Goal: Information Seeking & Learning: Learn about a topic

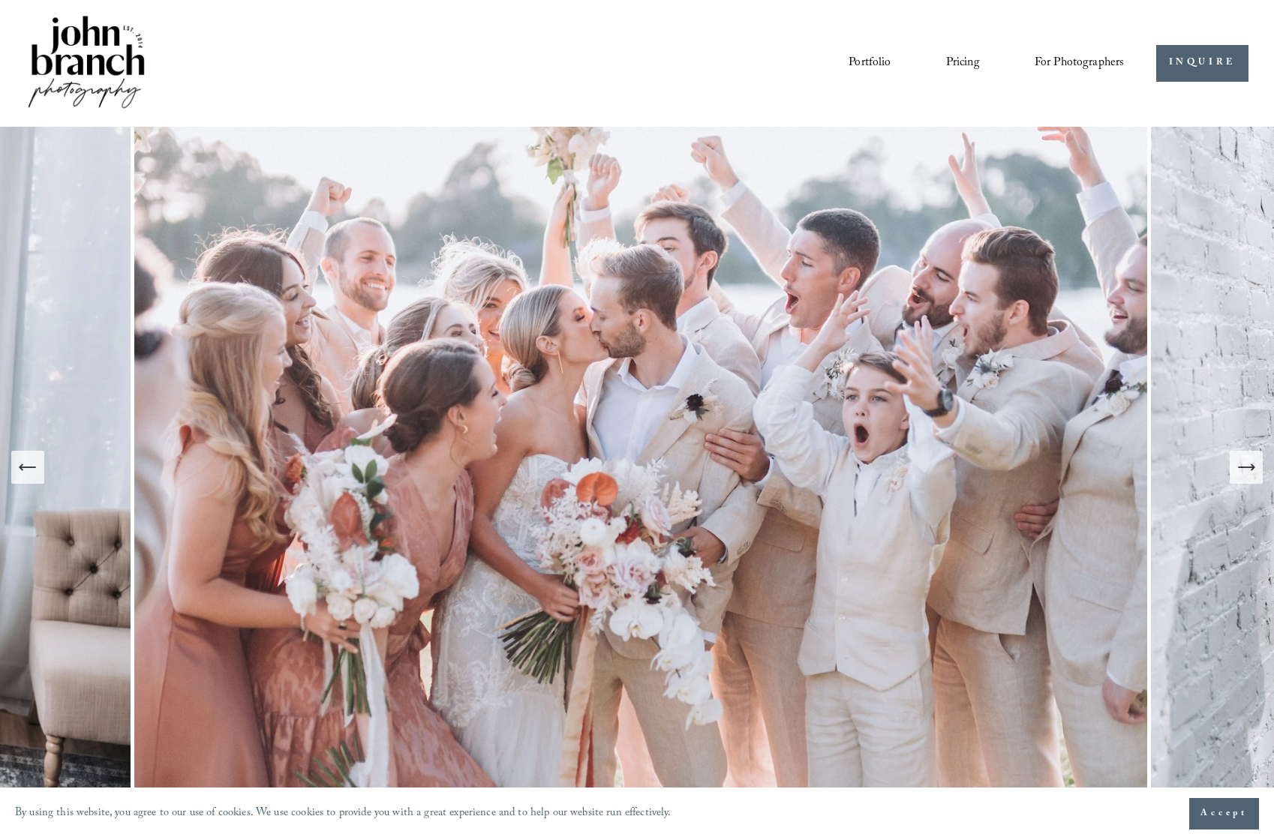
click at [1238, 810] on span "Accept" at bounding box center [1223, 814] width 47 height 15
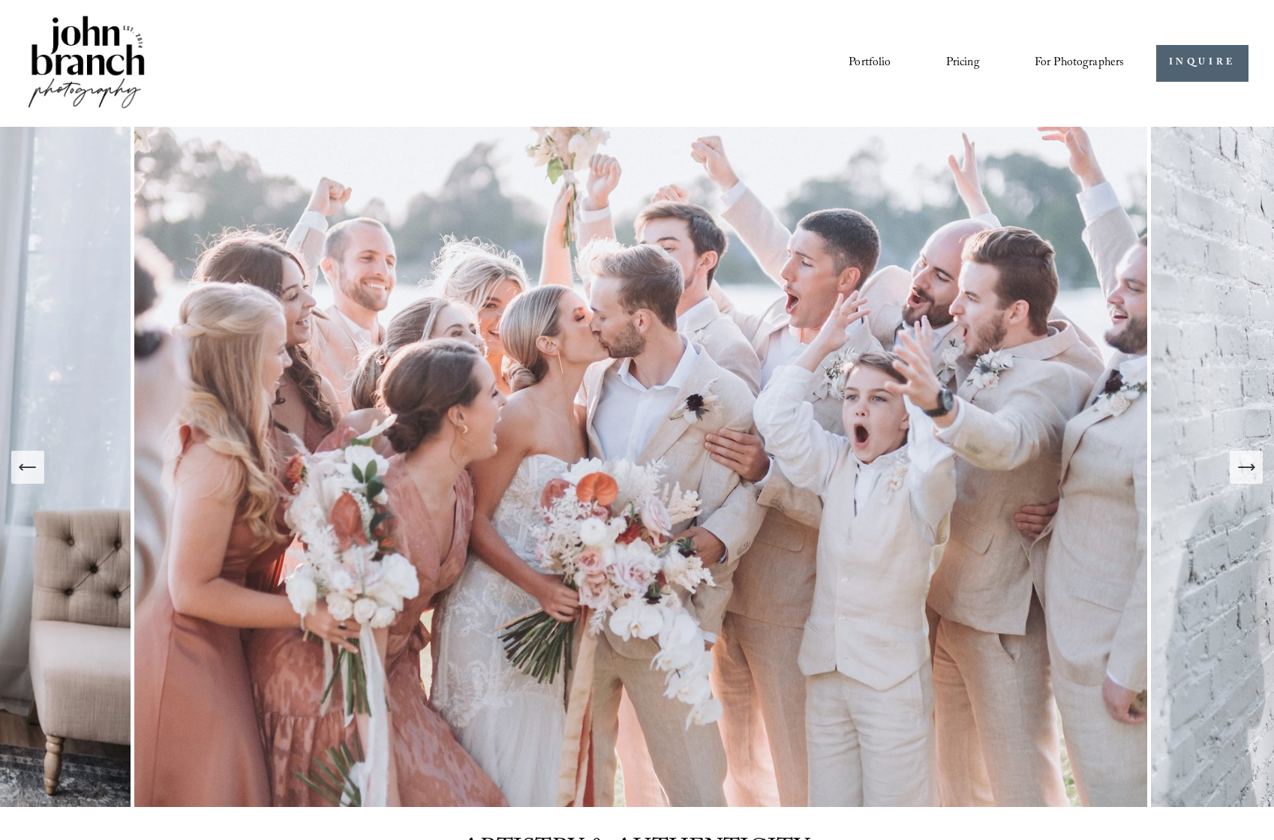
click at [0, 0] on span "Presets" at bounding box center [0, 0] width 0 height 0
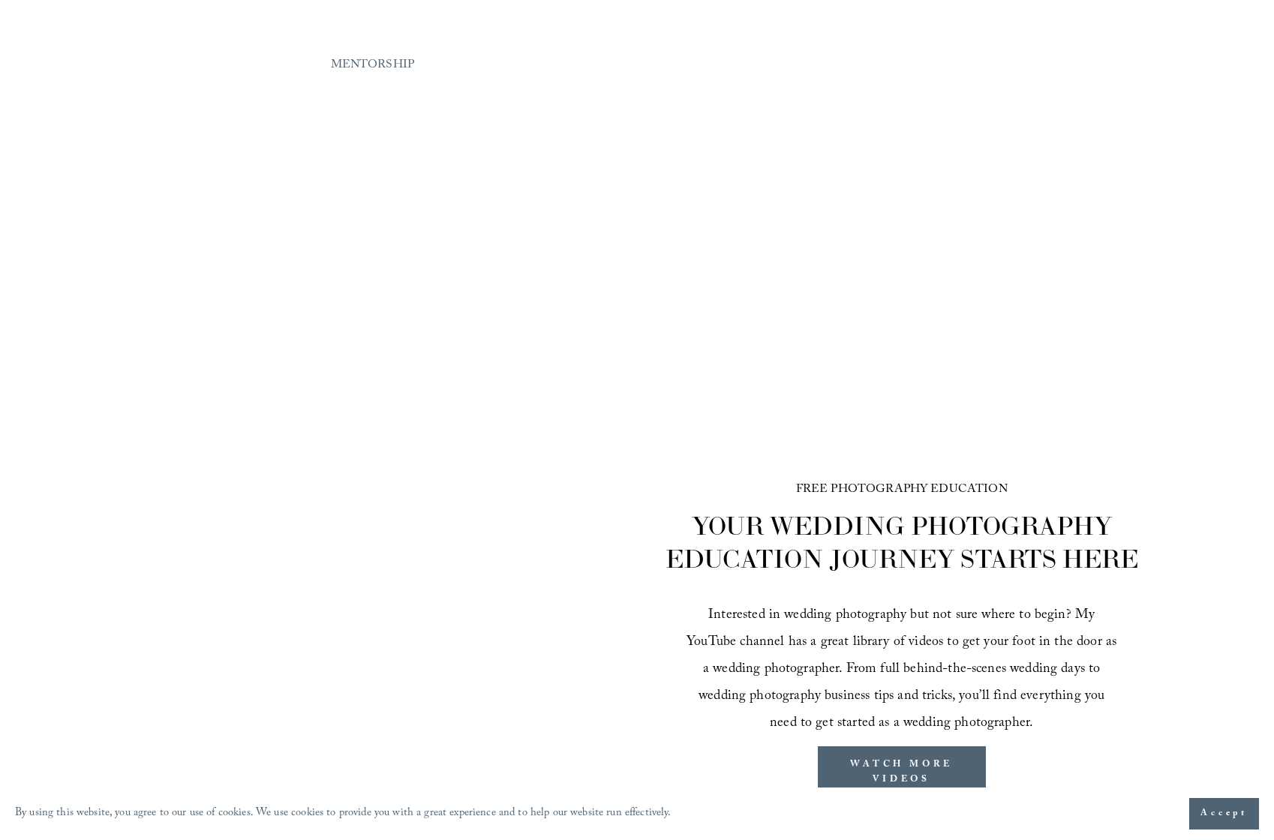
scroll to position [2129, 0]
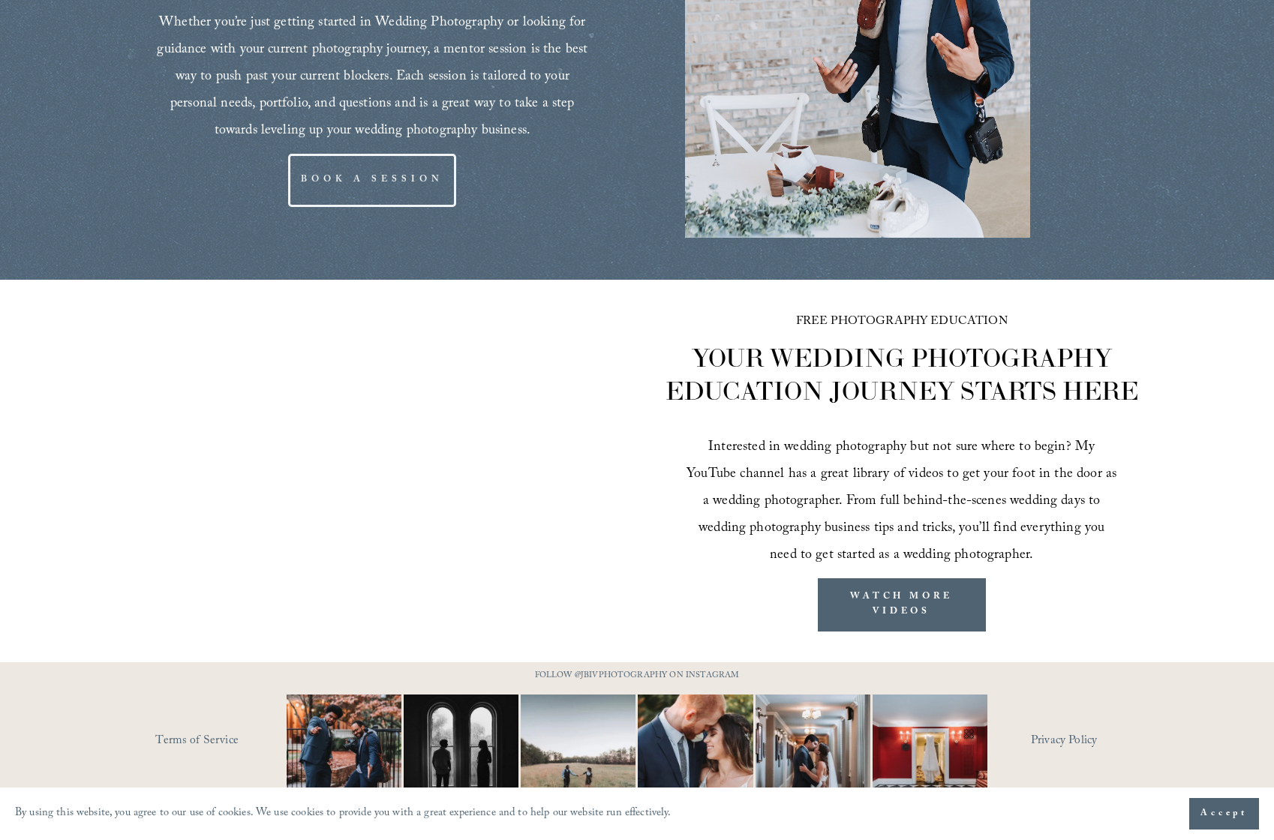
drag, startPoint x: 1248, startPoint y: 816, endPoint x: 1239, endPoint y: 807, distance: 12.7
click at [1248, 816] on button "Accept" at bounding box center [1224, 814] width 70 height 32
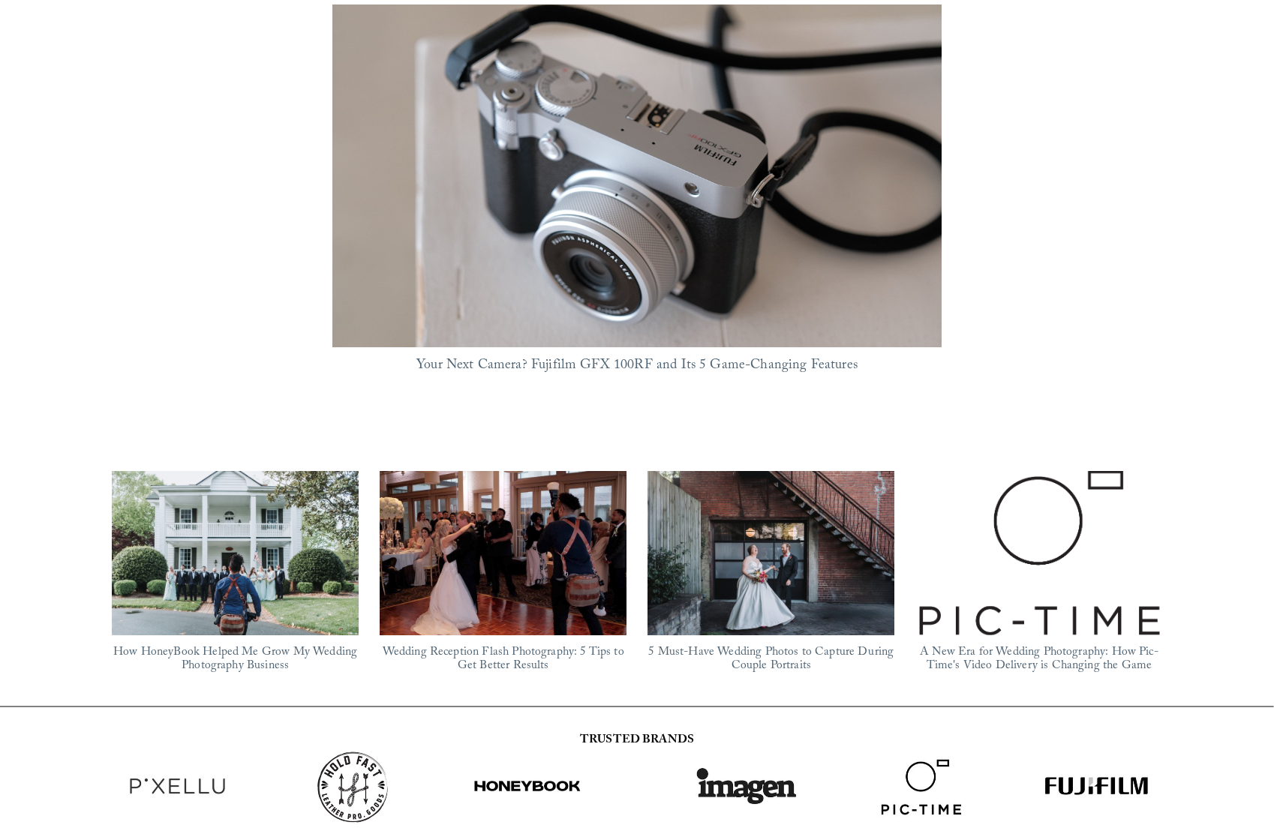
scroll to position [1045, 0]
click at [503, 568] on img at bounding box center [503, 554] width 292 height 164
